Goal: Task Accomplishment & Management: Manage account settings

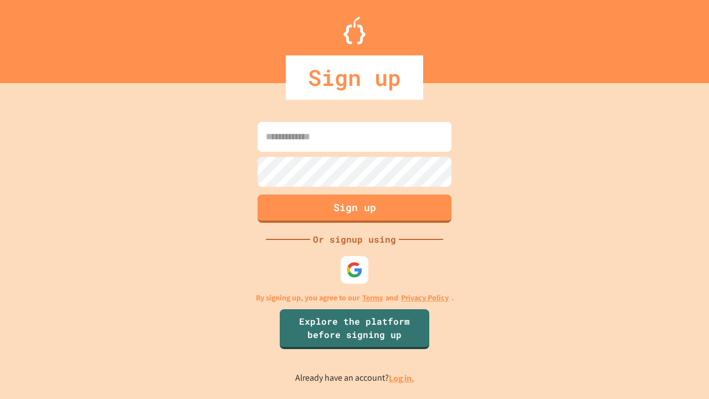
click at [402, 378] on link "Log in." at bounding box center [401, 378] width 25 height 12
